Goal: Check status

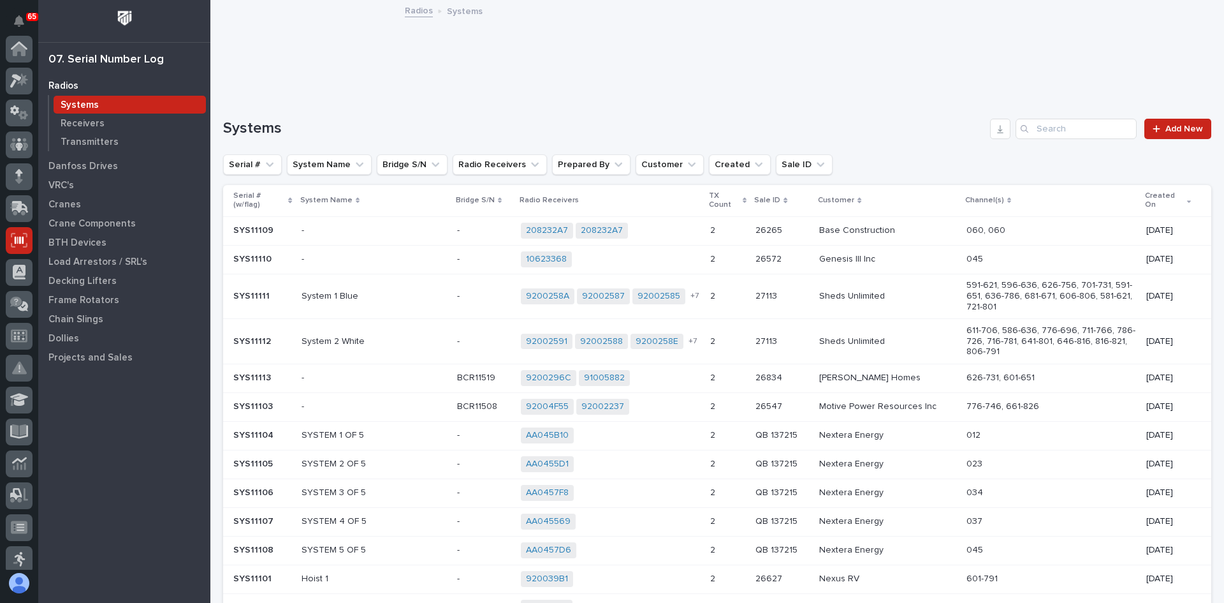
scroll to position [191, 0]
click at [85, 140] on p "Transmitters" at bounding box center [90, 141] width 58 height 11
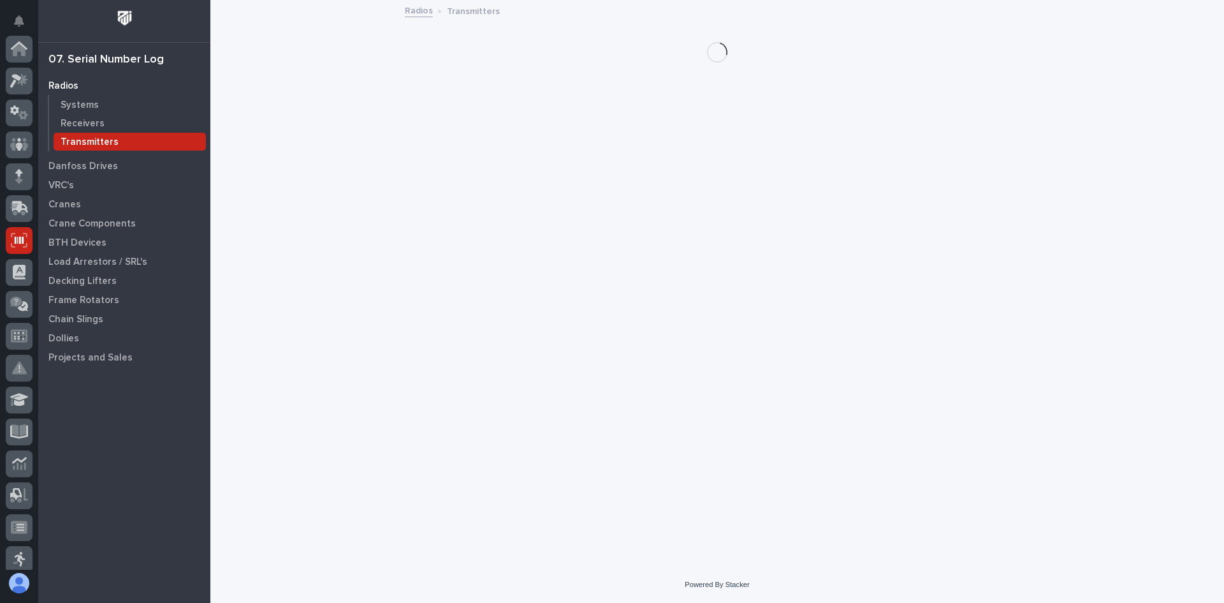
scroll to position [191, 0]
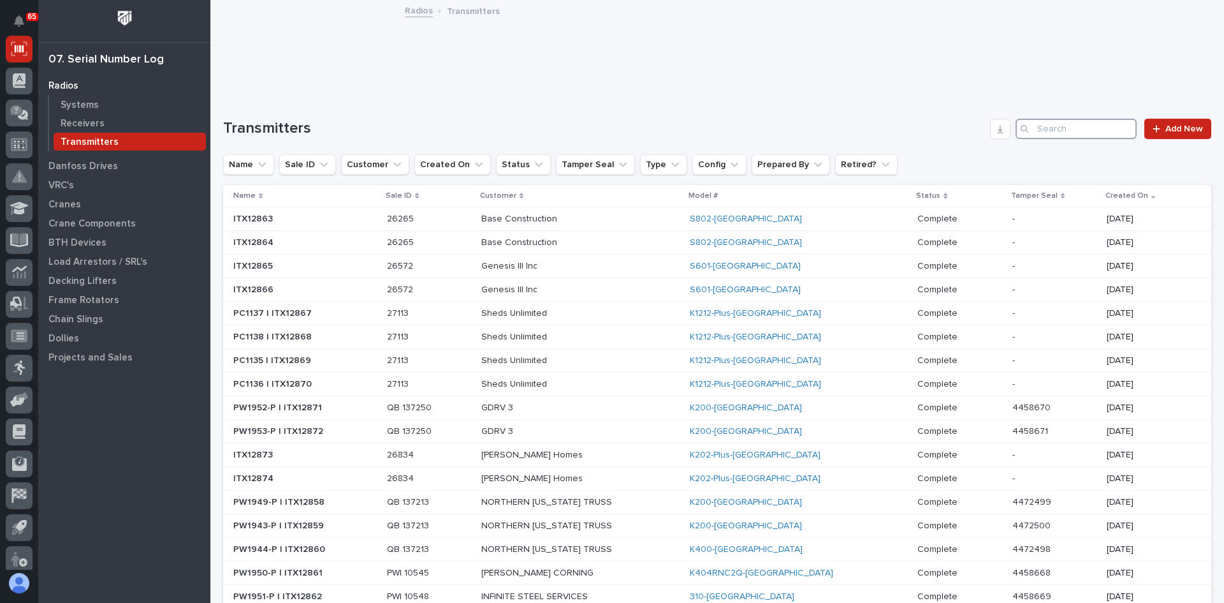
click at [1038, 129] on input "Search" at bounding box center [1076, 129] width 121 height 20
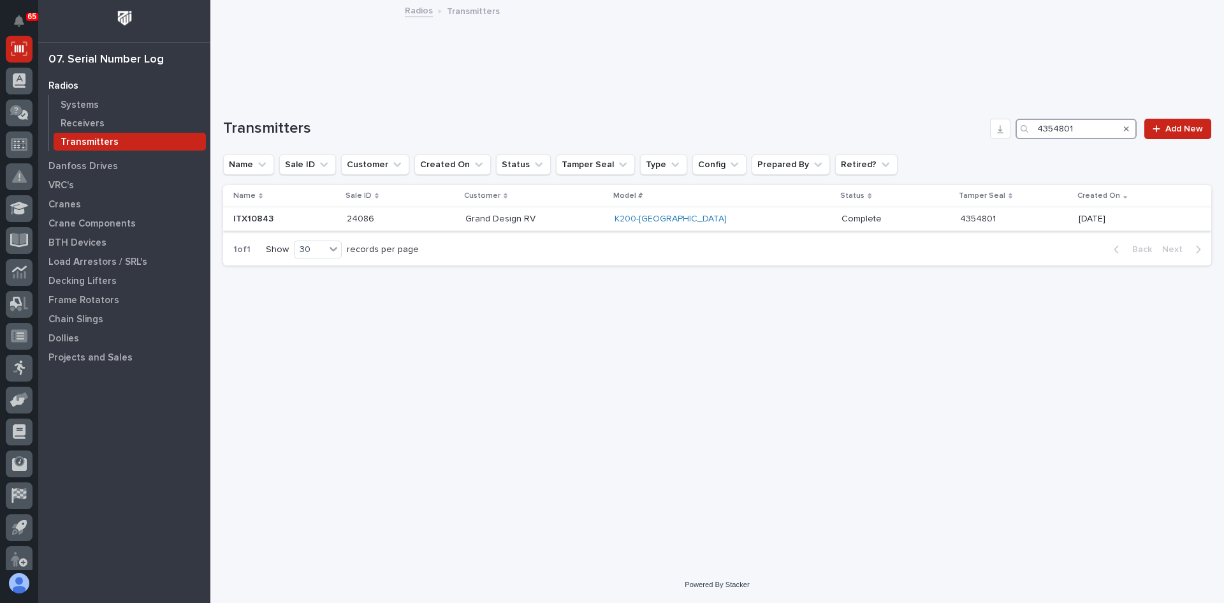
type input "4354801"
click at [842, 216] on p "Complete" at bounding box center [863, 217] width 43 height 13
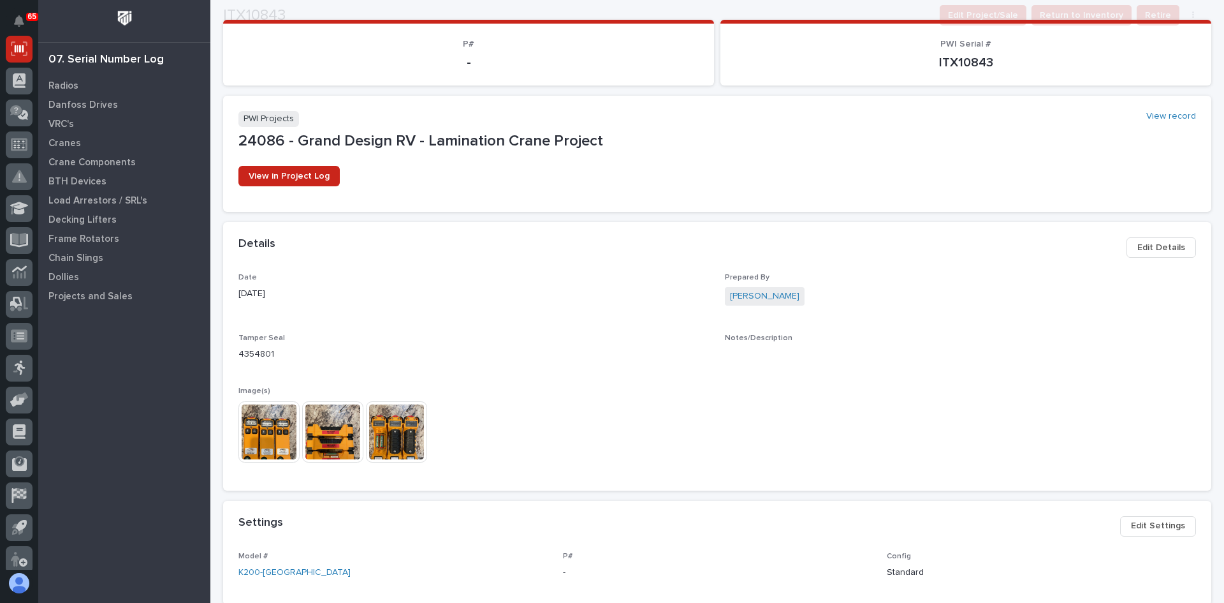
scroll to position [255, 0]
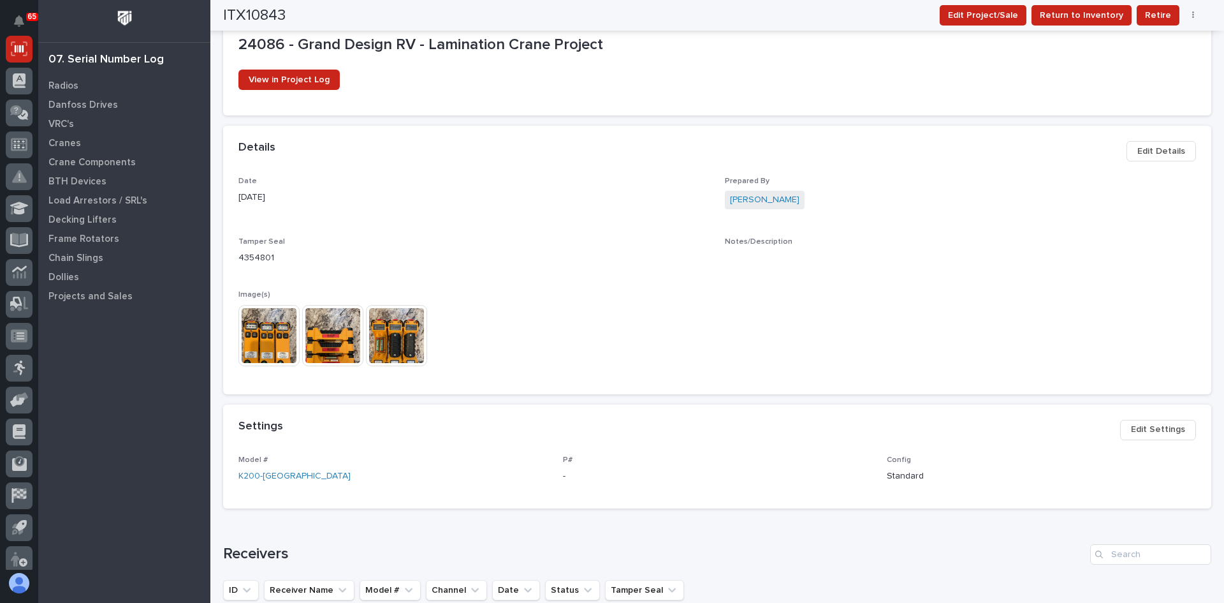
click at [276, 349] on img at bounding box center [269, 335] width 61 height 61
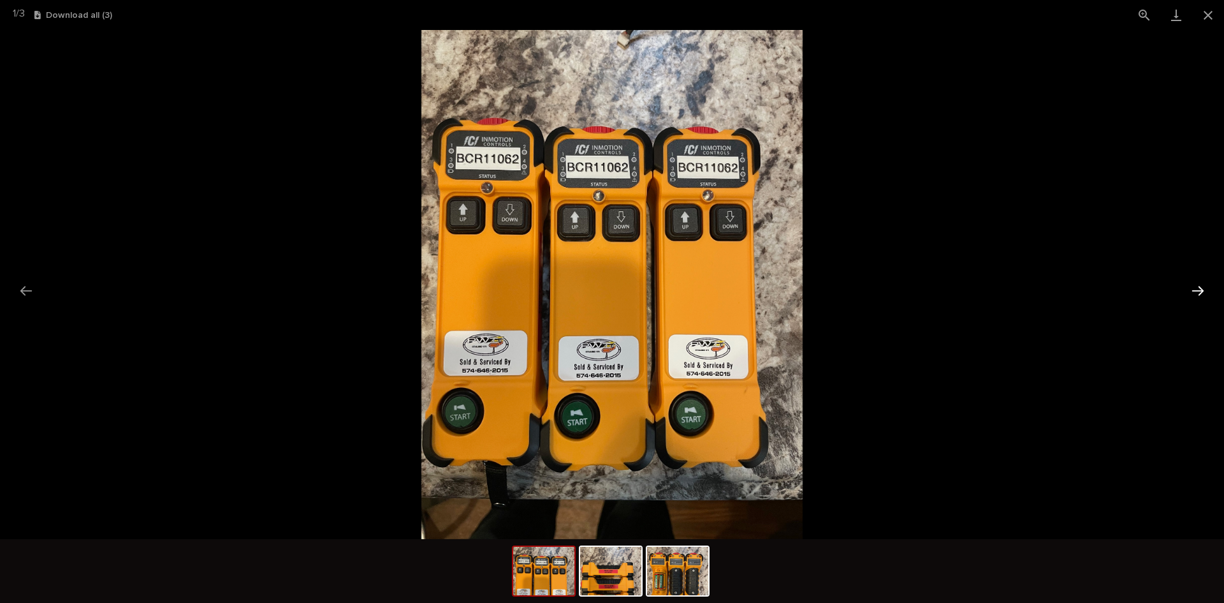
click at [1194, 290] on button "Next slide" at bounding box center [1198, 290] width 27 height 25
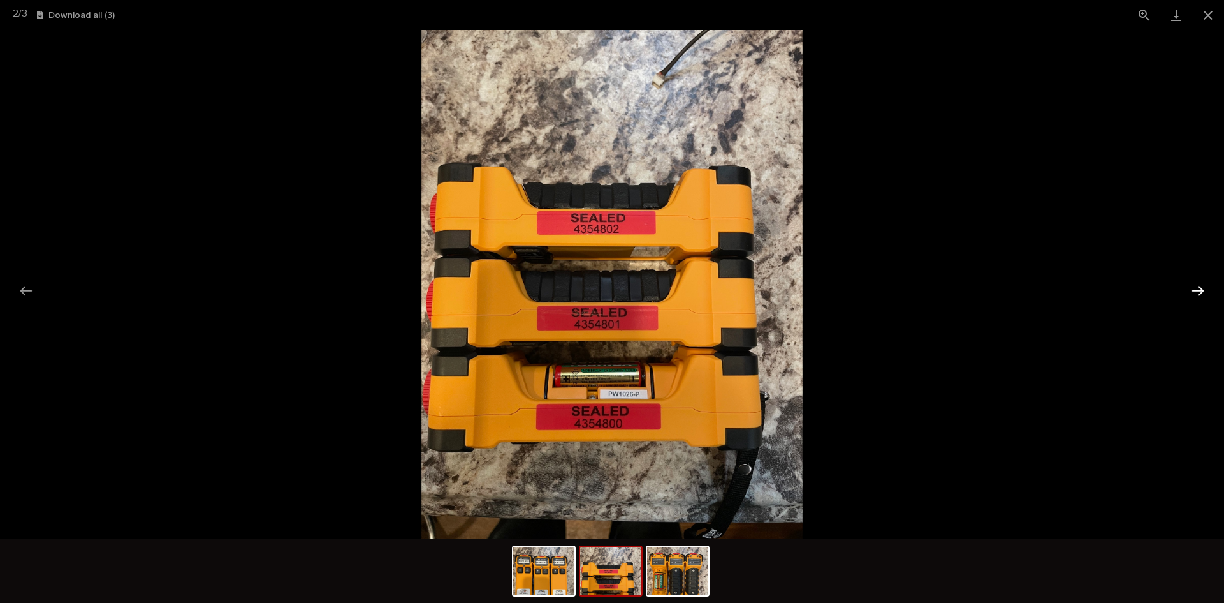
click at [1194, 290] on button "Next slide" at bounding box center [1198, 290] width 27 height 25
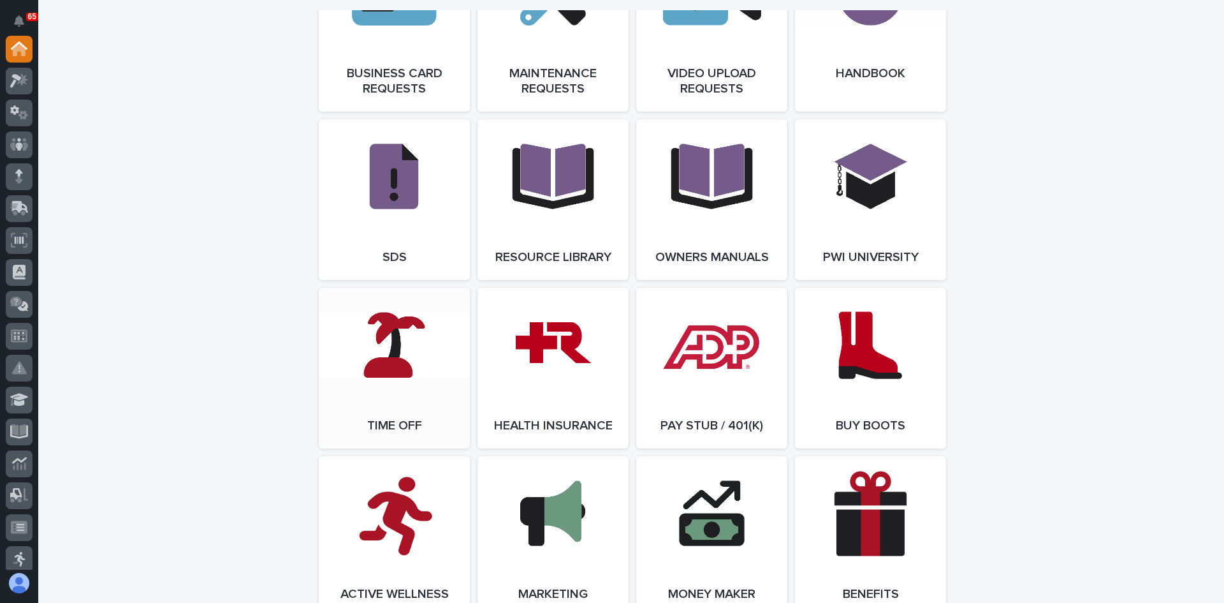
scroll to position [2105, 0]
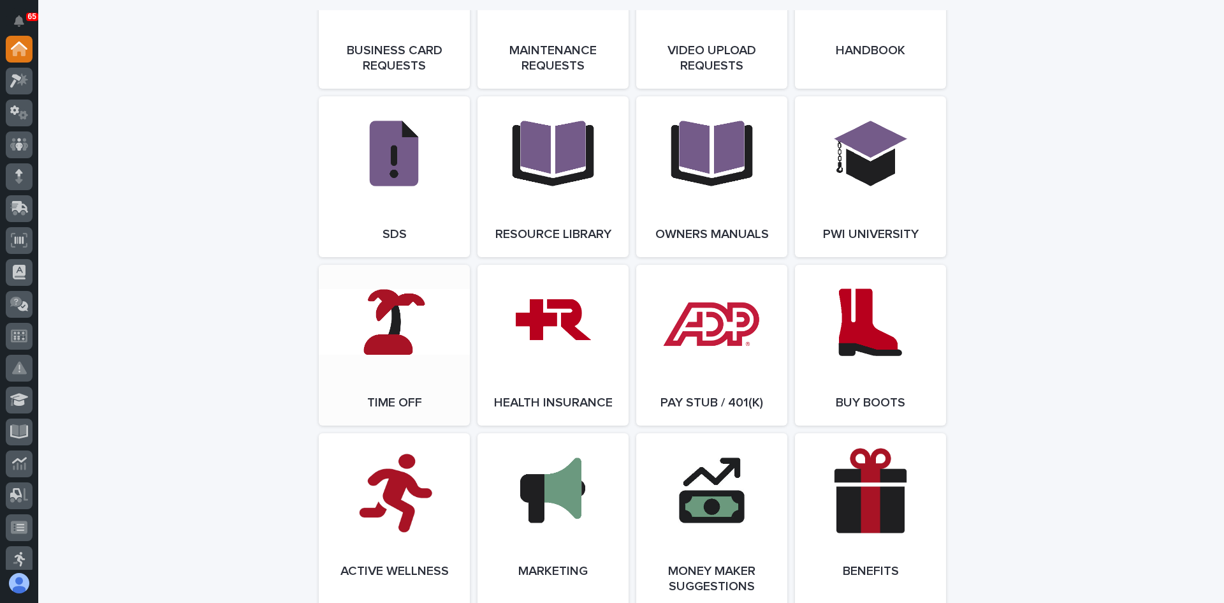
click at [395, 360] on link "Open Link" at bounding box center [394, 345] width 151 height 161
